Goal: Transaction & Acquisition: Subscribe to service/newsletter

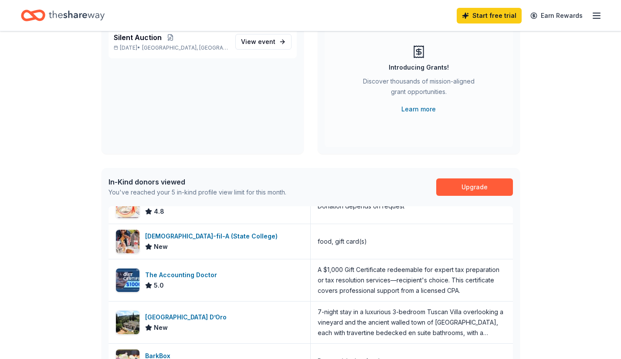
scroll to position [95, 0]
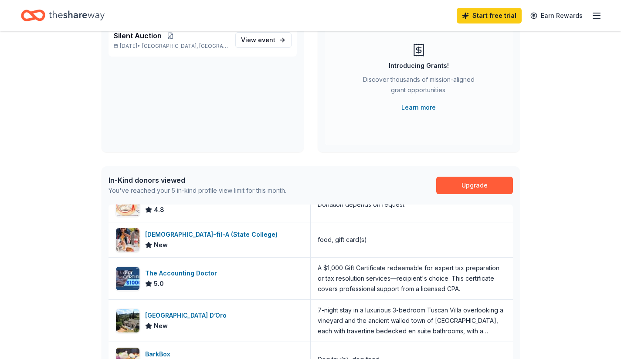
click at [170, 181] on div "In-Kind donors viewed" at bounding box center [197, 180] width 178 height 10
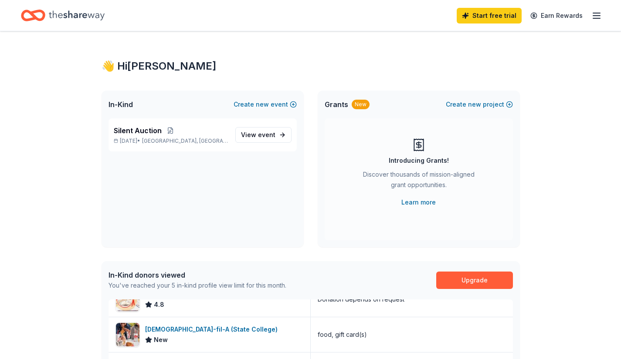
click at [595, 14] on icon "button" at bounding box center [596, 15] width 10 height 10
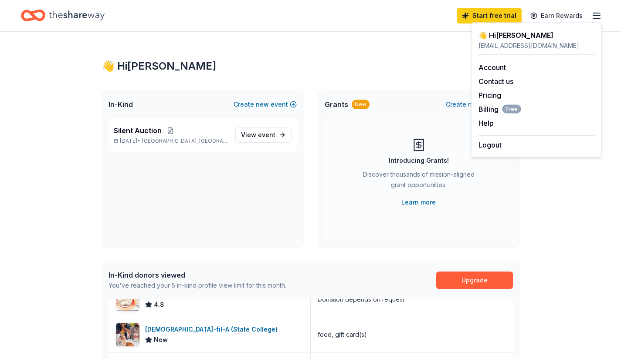
click at [497, 279] on link "Upgrade" at bounding box center [474, 280] width 77 height 17
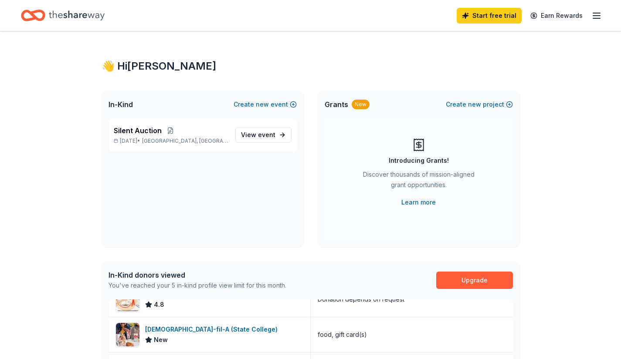
click at [455, 280] on link "Upgrade" at bounding box center [474, 280] width 77 height 17
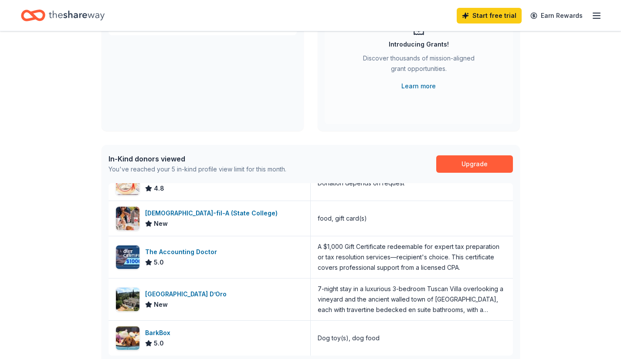
scroll to position [117, 0]
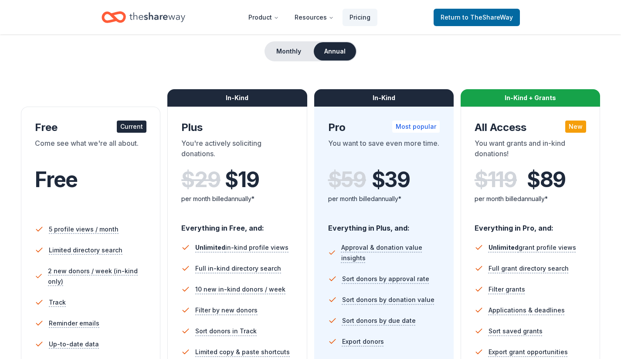
scroll to position [89, 0]
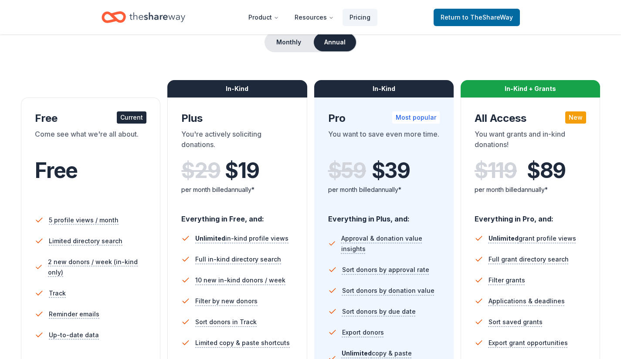
click at [263, 144] on div "You're actively soliciting donations." at bounding box center [236, 141] width 111 height 24
click at [270, 103] on div "In-Kind Plus You're actively soliciting donations. $ 29 $ 19 per month billed a…" at bounding box center [236, 276] width 139 height 357
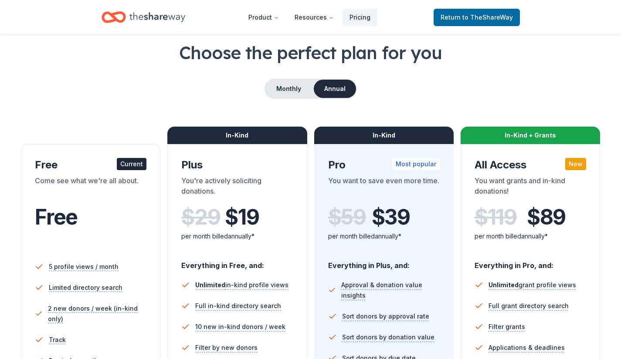
scroll to position [38, 0]
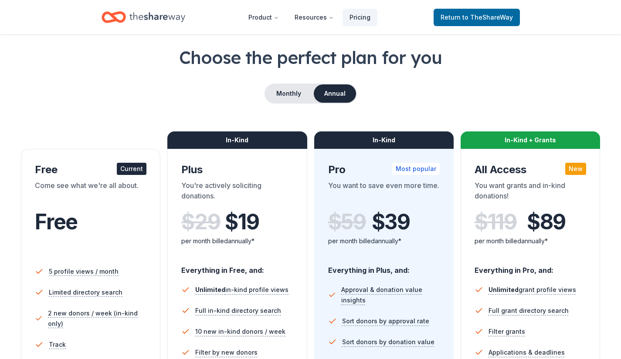
click at [287, 96] on button "Monthly" at bounding box center [288, 93] width 47 height 18
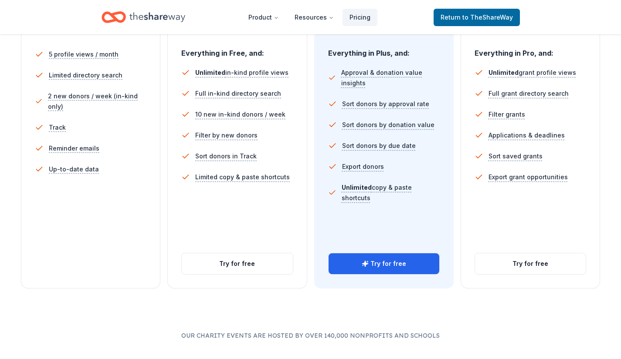
scroll to position [268, 0]
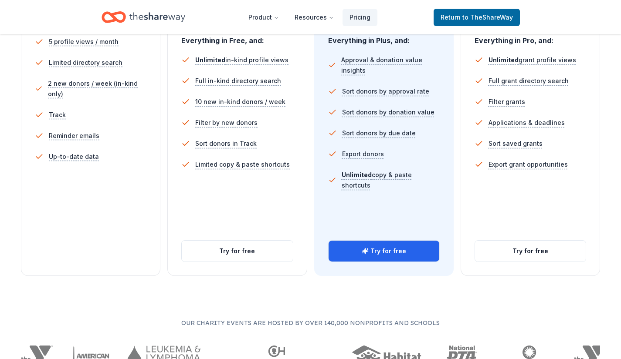
click at [243, 254] on button "Try for free" at bounding box center [237, 251] width 111 height 21
